Goal: Book appointment/travel/reservation

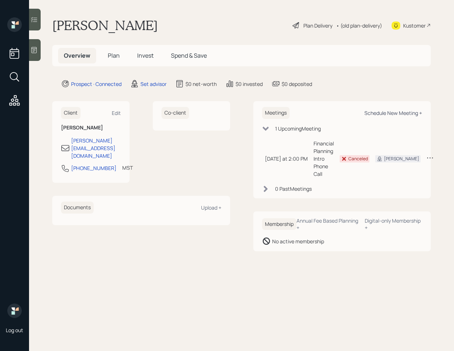
click at [378, 112] on div "Schedule New Meeting +" at bounding box center [393, 113] width 58 height 7
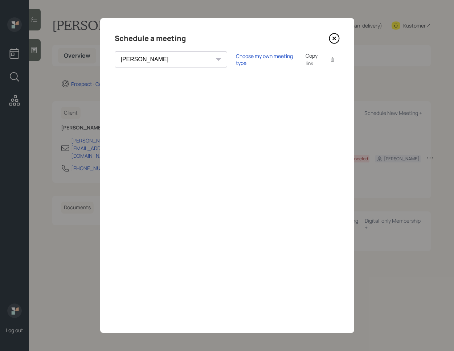
click at [168, 63] on select "Theresa Spinello Matthew Burke Aleksandra Szegda Eitan Bar-David Ian Yamey Trev…" at bounding box center [171, 60] width 112 height 16
select select "ef6b64e1-8f62-4a74-b865-a7df4b35b836"
click at [115, 52] on select "Theresa Spinello Matthew Burke Aleksandra Szegda Eitan Bar-David Ian Yamey Trev…" at bounding box center [171, 60] width 112 height 16
click at [337, 38] on icon at bounding box center [334, 38] width 11 height 11
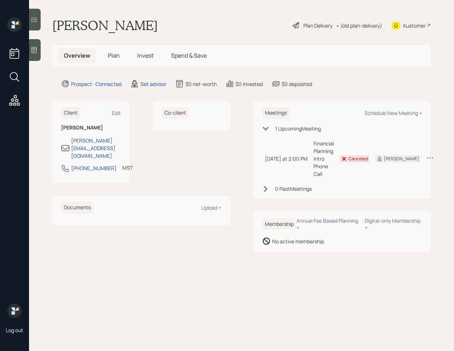
click at [34, 46] on icon at bounding box center [33, 49] width 7 height 7
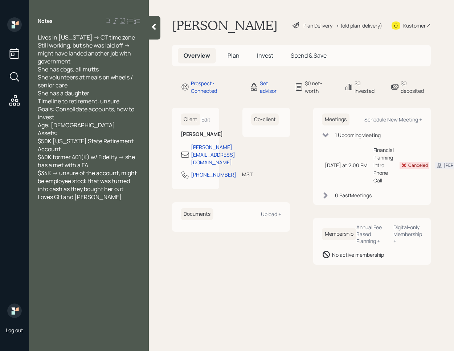
click at [156, 30] on div at bounding box center [155, 28] width 12 height 24
